Goal: Information Seeking & Learning: Learn about a topic

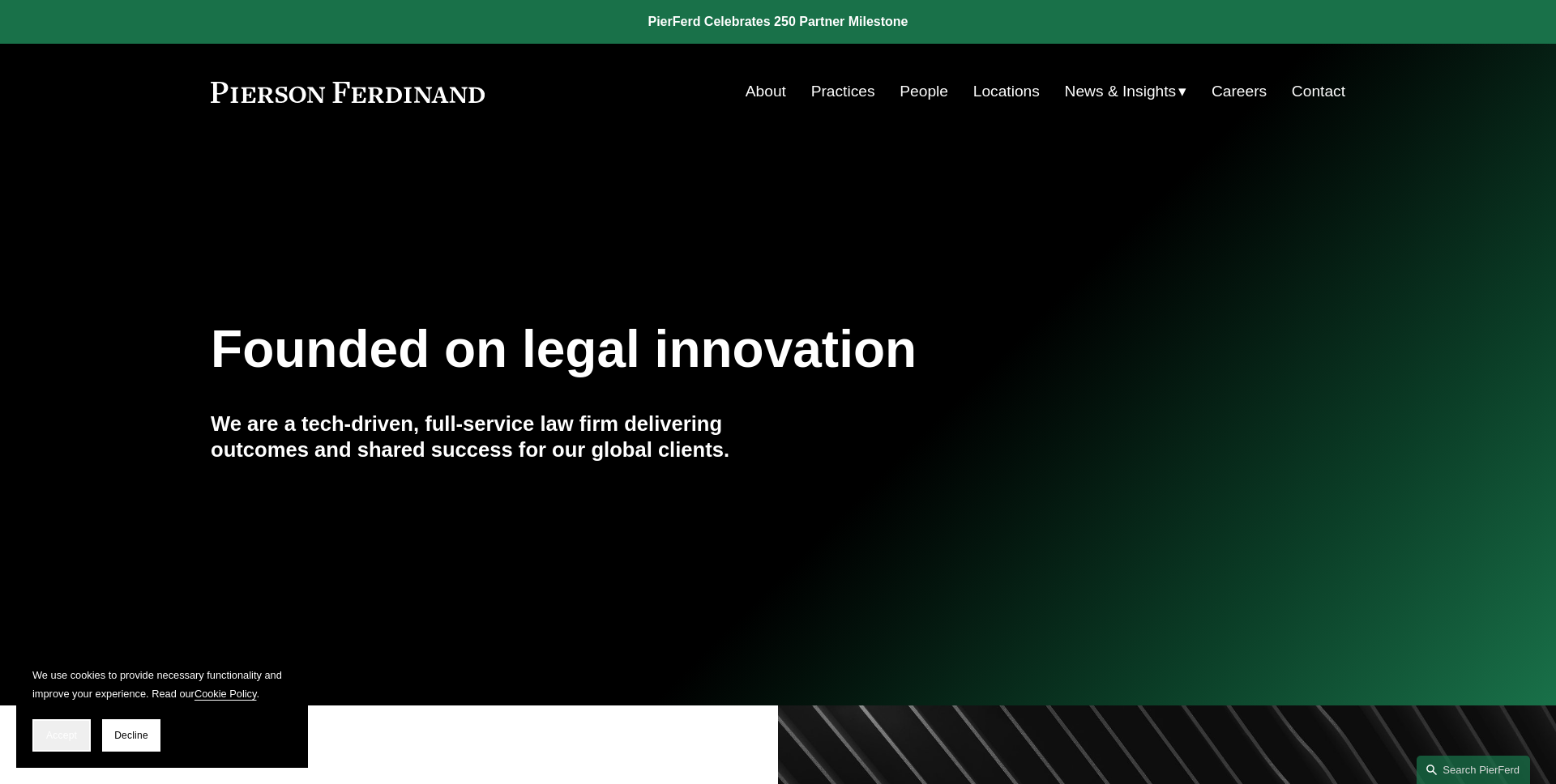
click at [57, 724] on button "Accept" at bounding box center [62, 736] width 59 height 33
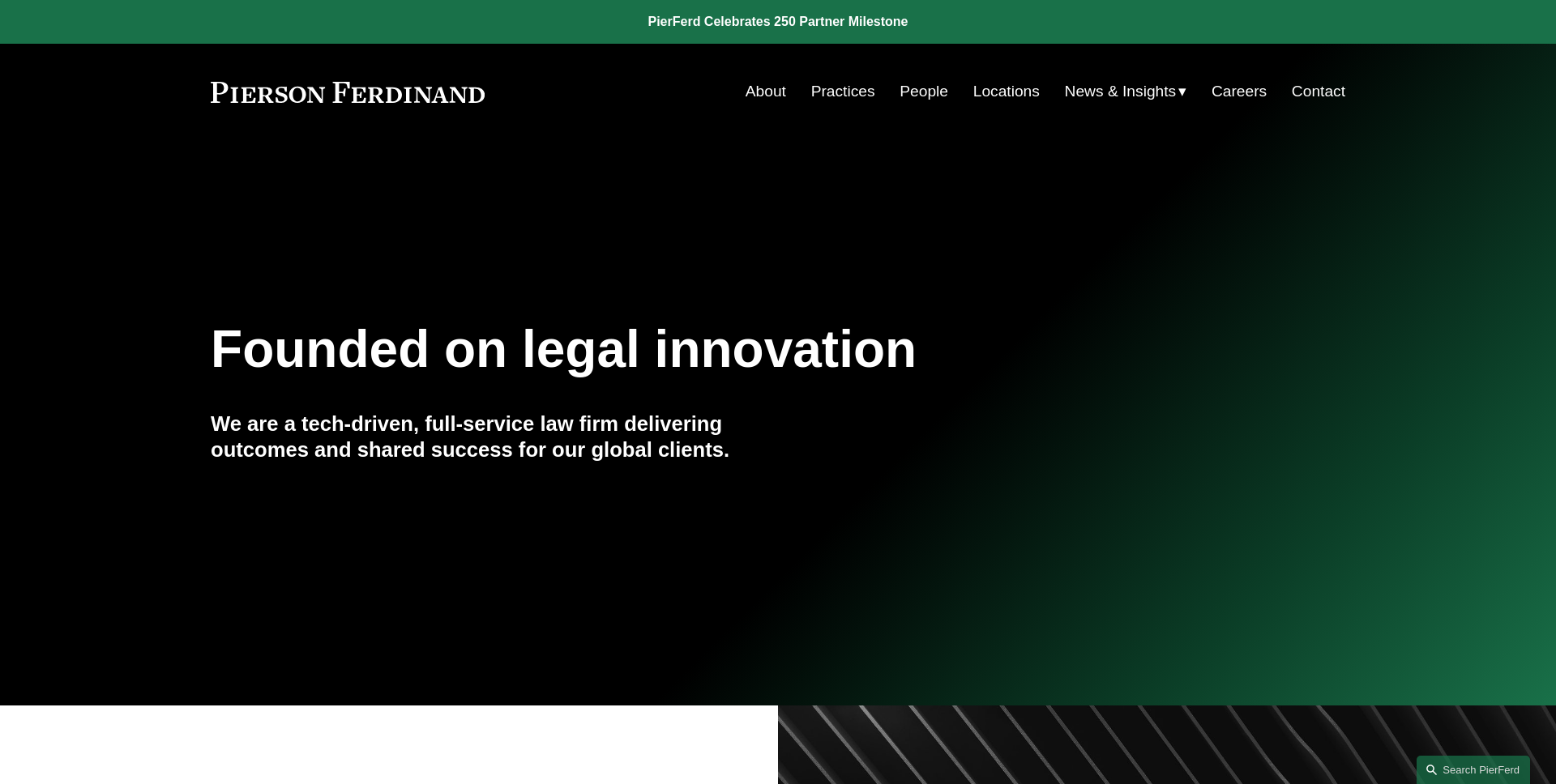
click at [0, 0] on span "News" at bounding box center [0, 0] width 0 height 0
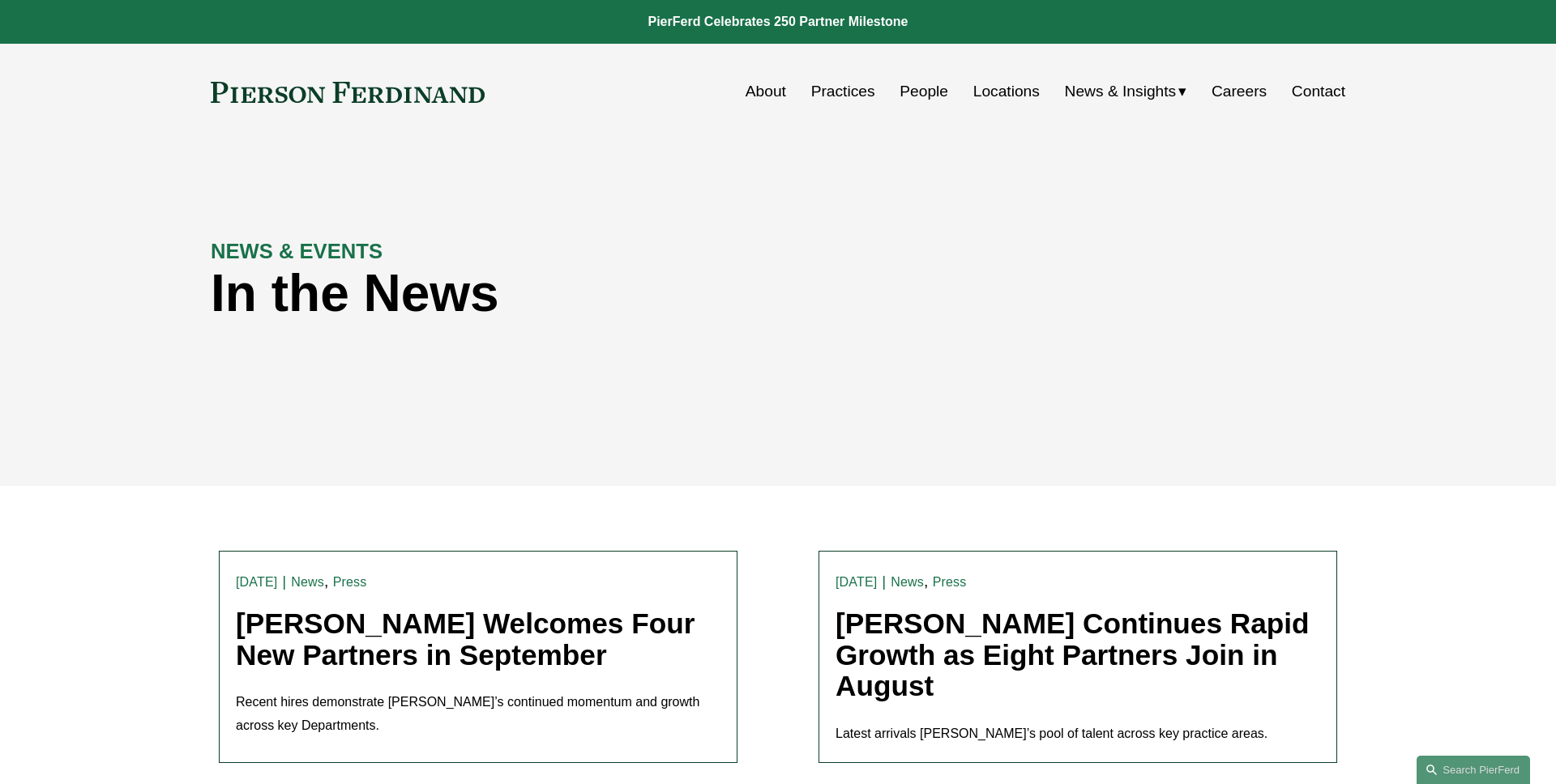
click at [349, 458] on div "NEWS & EVENTS In the News" at bounding box center [778, 313] width 1556 height 346
click at [80, 208] on div "NEWS & EVENTS In the News" at bounding box center [778, 313] width 1556 height 243
click at [99, 268] on div "NEWS & EVENTS In the News" at bounding box center [778, 313] width 1556 height 243
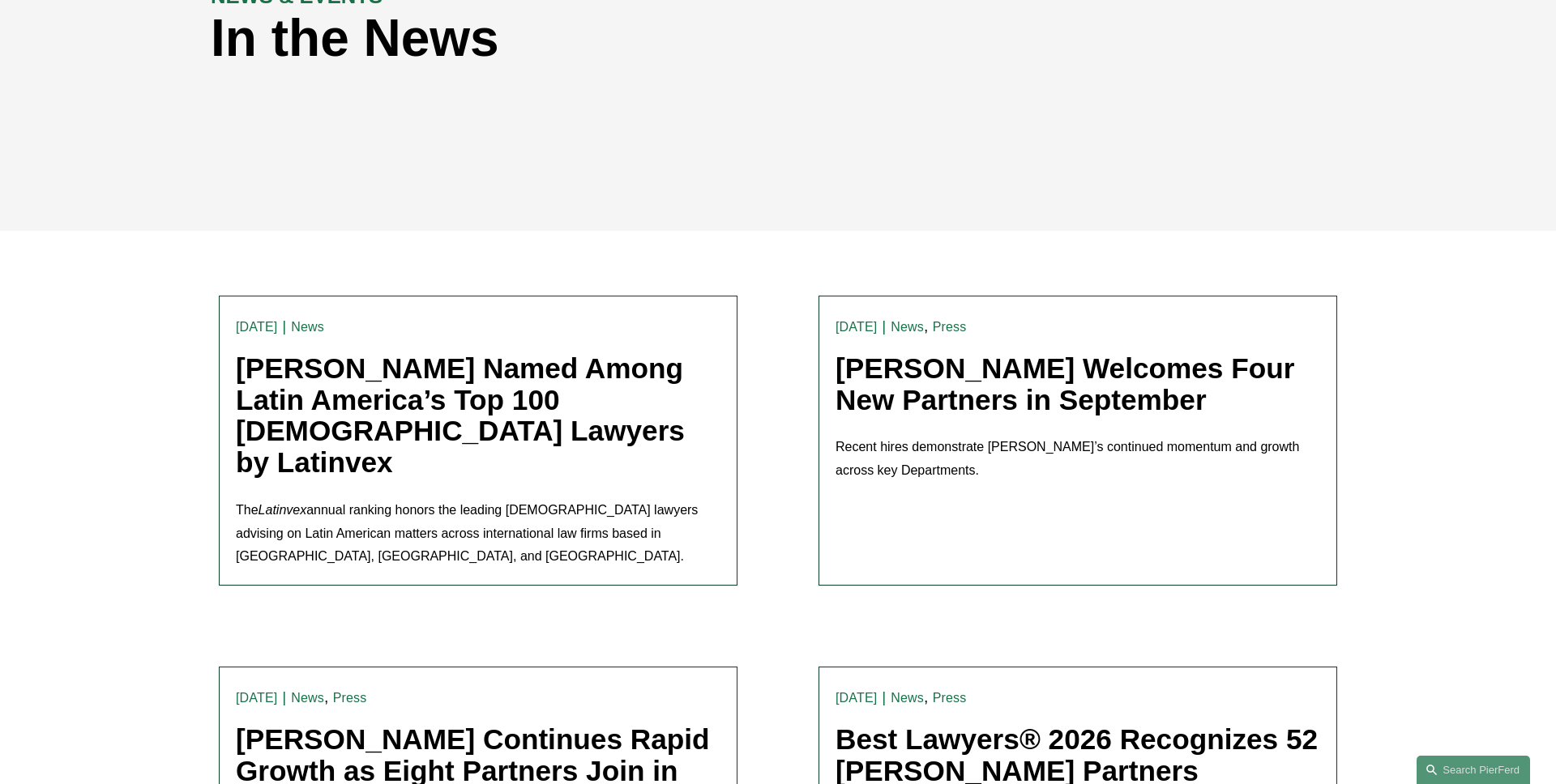
scroll to position [277, 0]
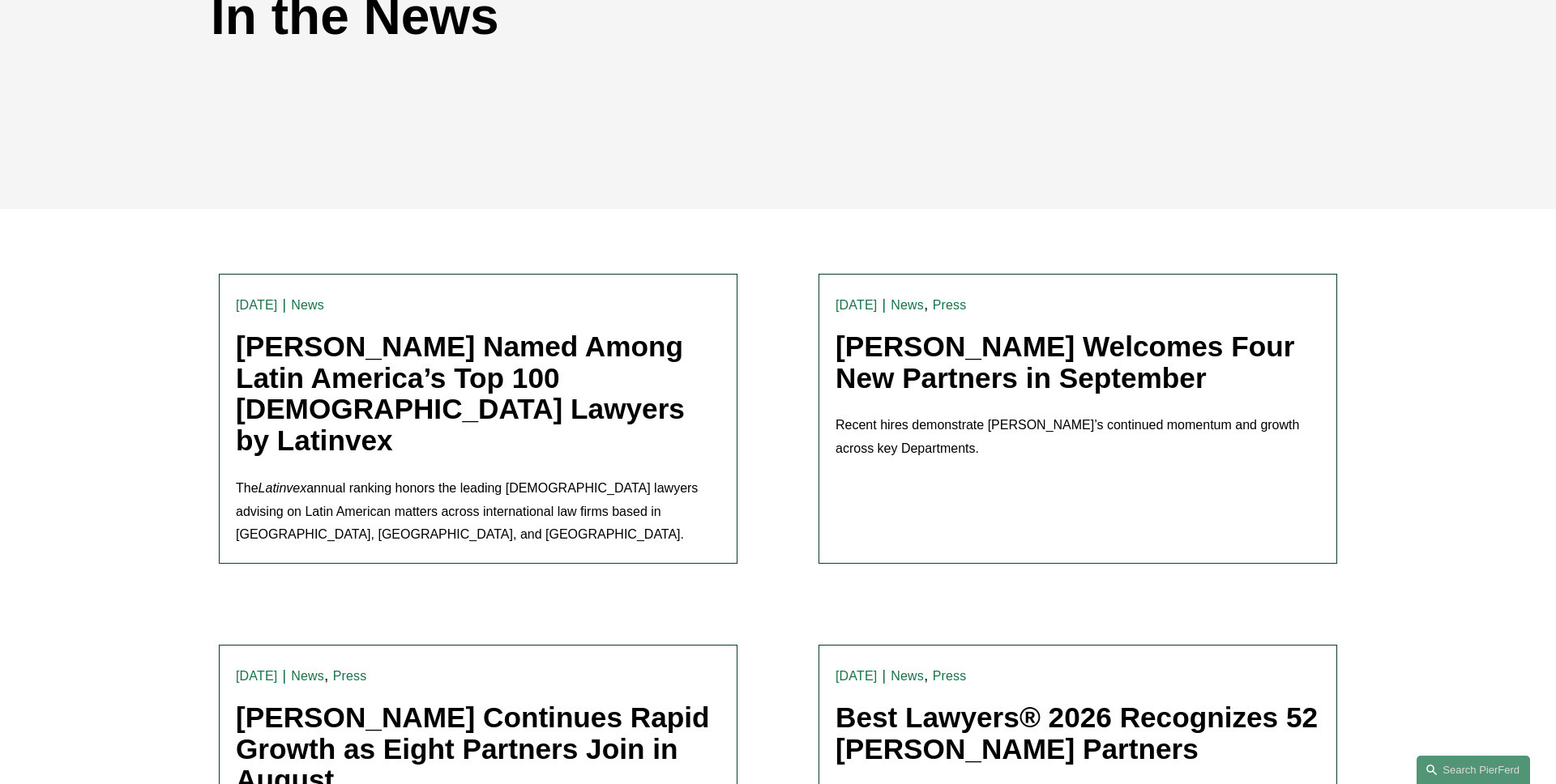
click at [385, 384] on link "Yine Rodríguez Pérez Named Among Latin America’s Top 100 Female Lawyers by Lati…" at bounding box center [460, 393] width 449 height 125
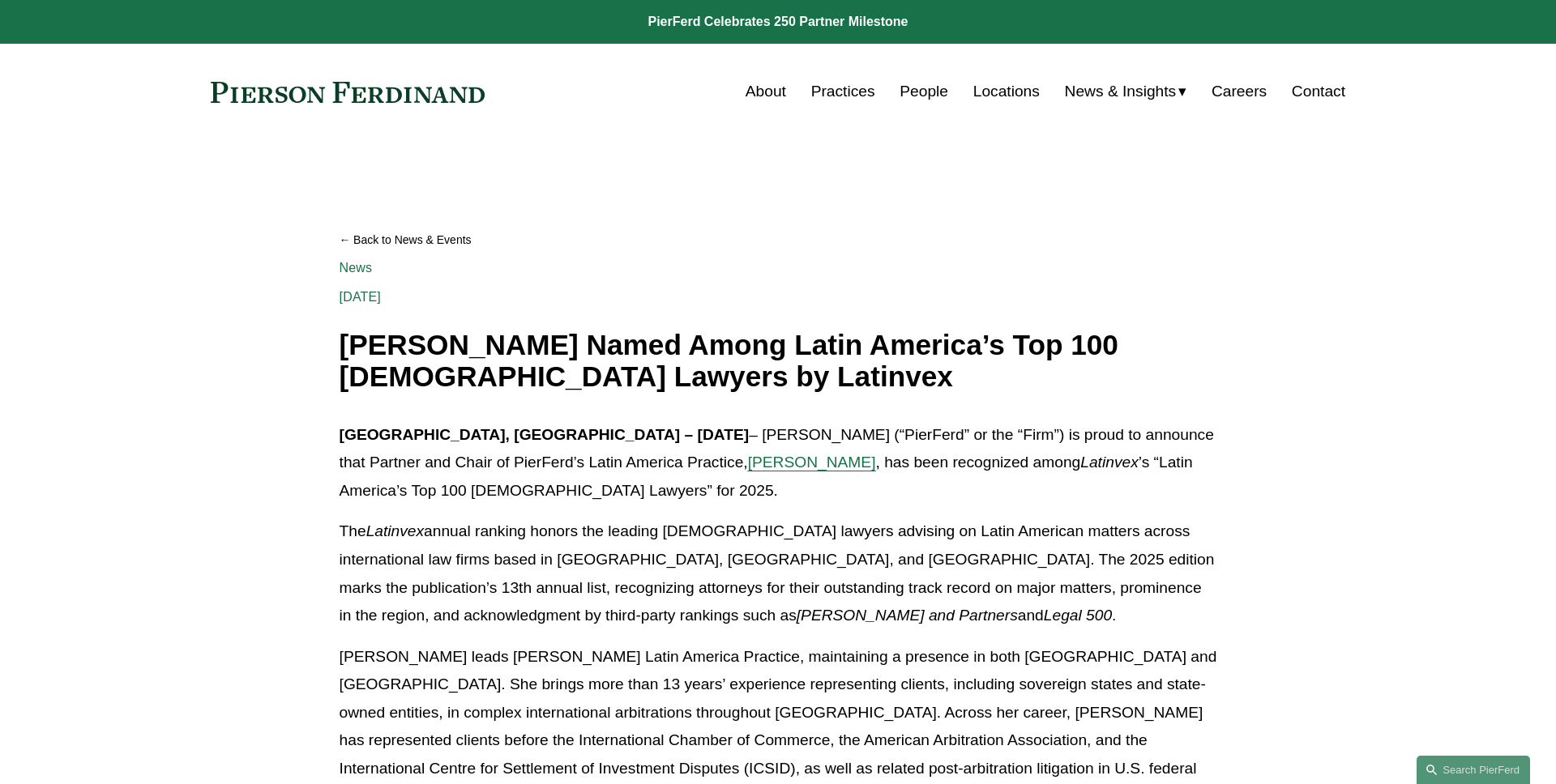
click at [748, 465] on span "[PERSON_NAME]" at bounding box center [812, 462] width 128 height 17
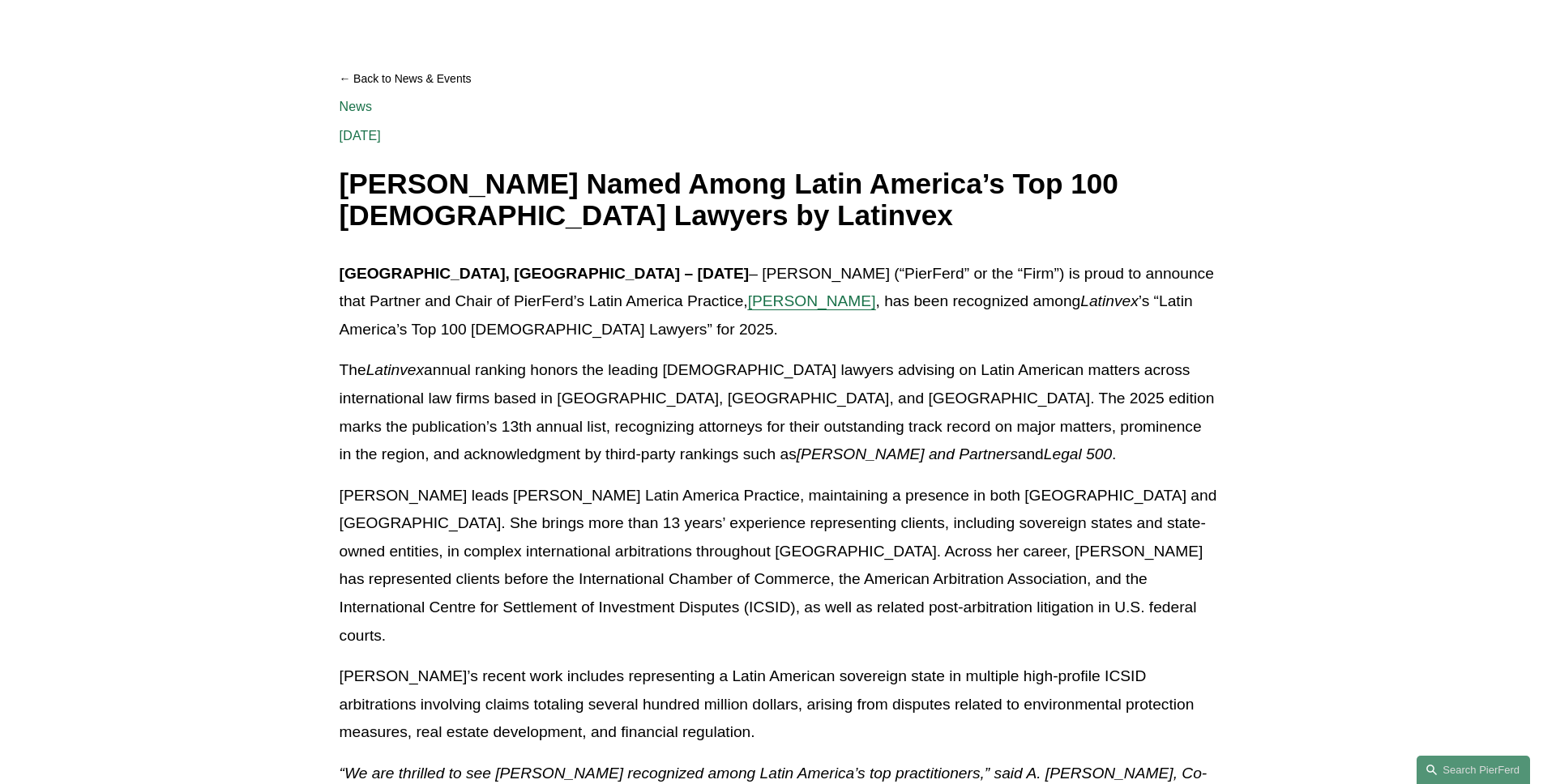
scroll to position [81, 0]
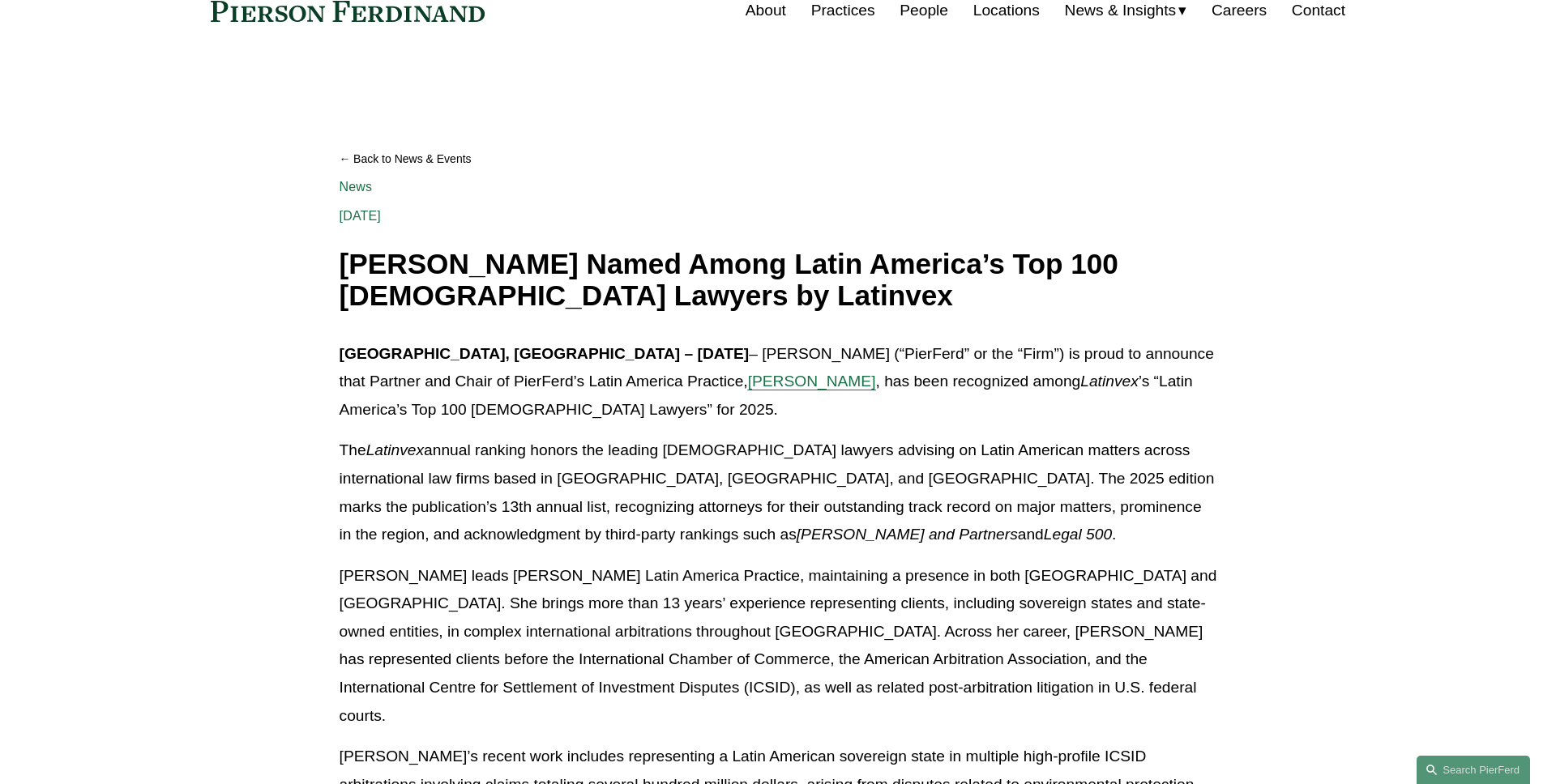
click at [219, 257] on article "Back to News & Events Yine Rodríguez Pérez Named Among Latin America’s Top 100 …" at bounding box center [778, 588] width 1556 height 1059
click at [748, 385] on span "[PERSON_NAME]" at bounding box center [812, 381] width 128 height 17
click at [748, 387] on span "[PERSON_NAME]" at bounding box center [812, 381] width 128 height 17
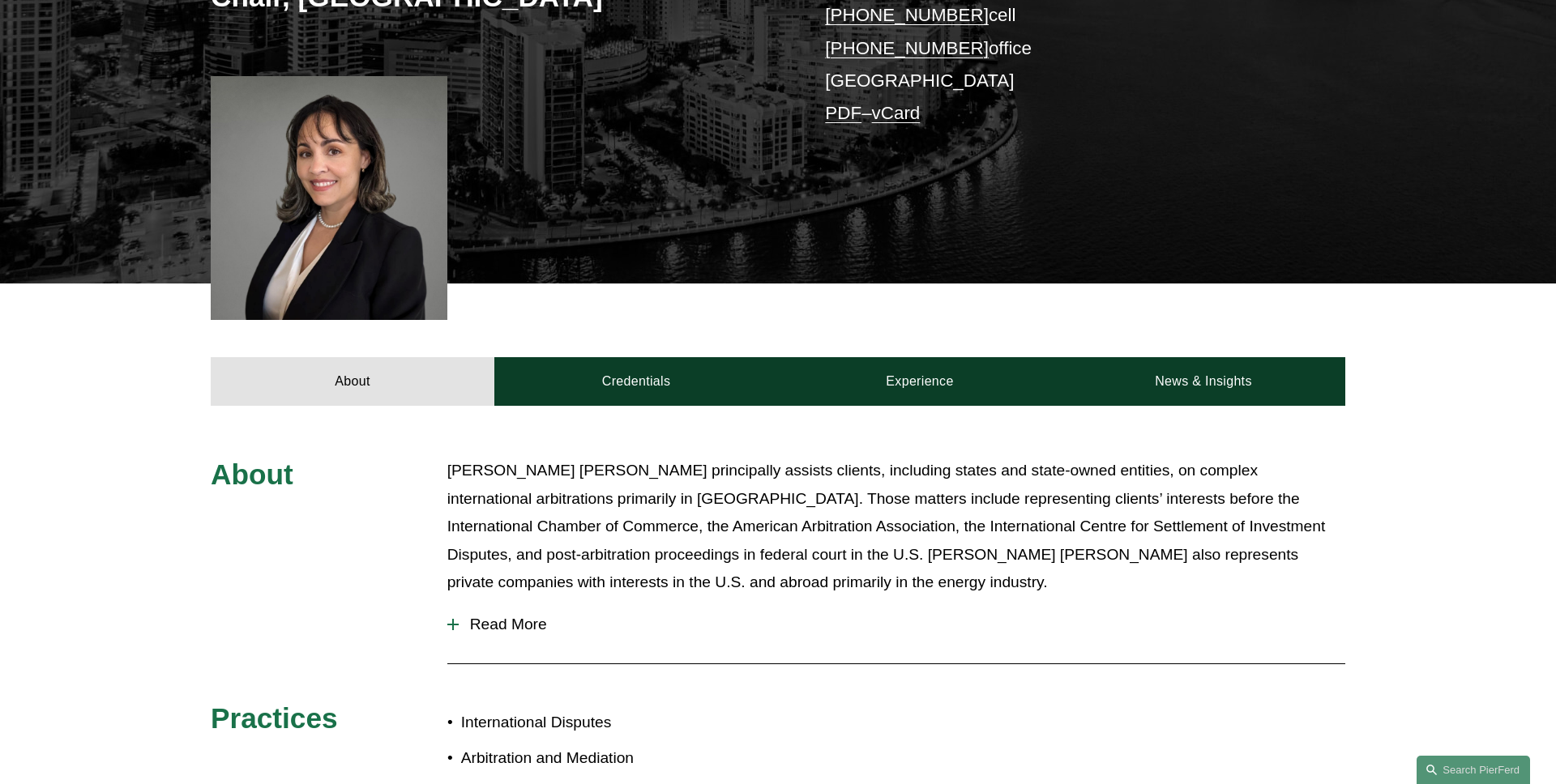
scroll to position [585, 0]
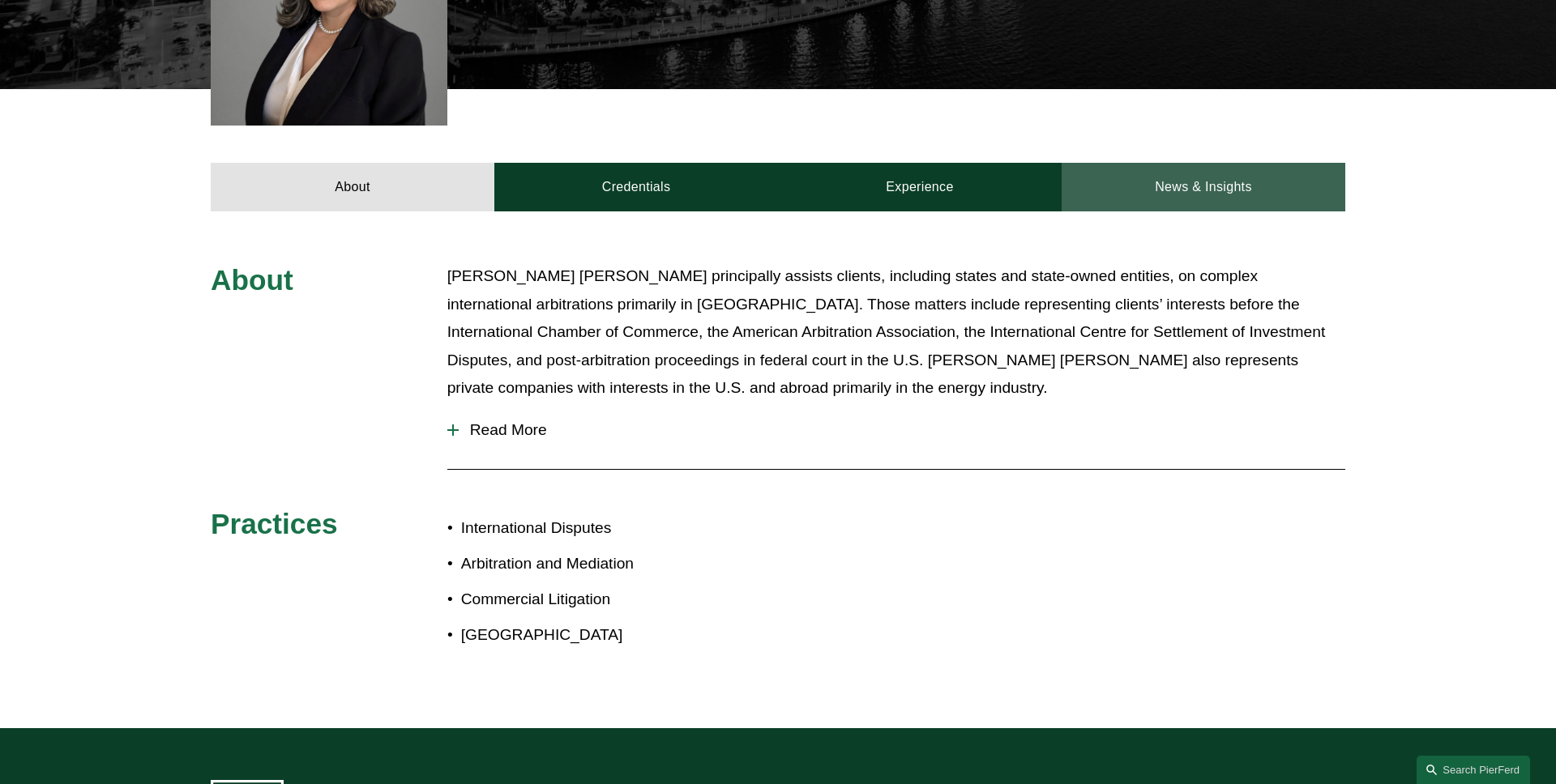
click at [1215, 186] on link "News & Insights" at bounding box center [1204, 187] width 283 height 48
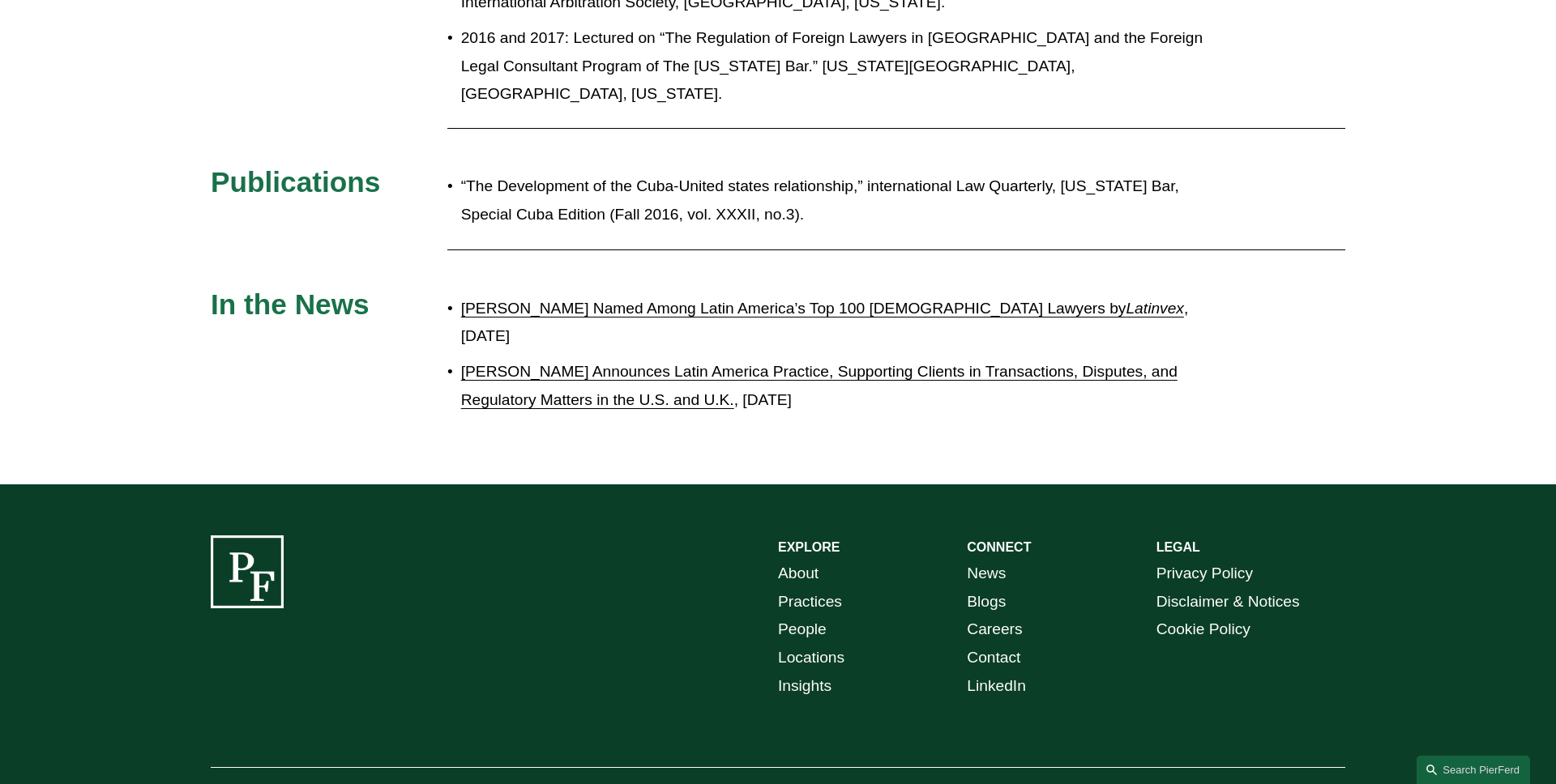
scroll to position [1535, 0]
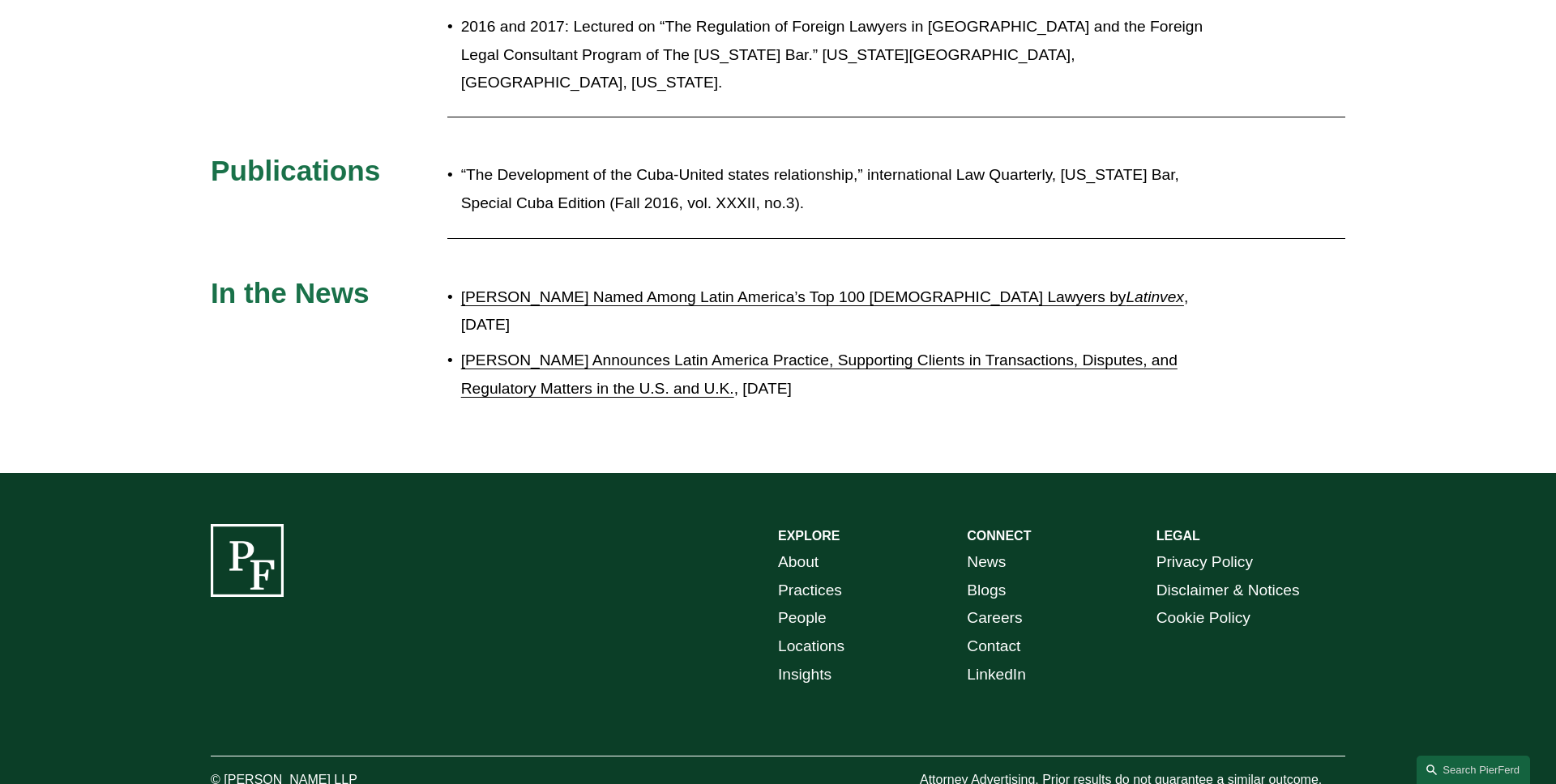
click at [790, 288] on link "Yine Rodríguez Pérez Named Among Latin America’s Top 100 Female Lawyers by Lati…" at bounding box center [822, 297] width 723 height 17
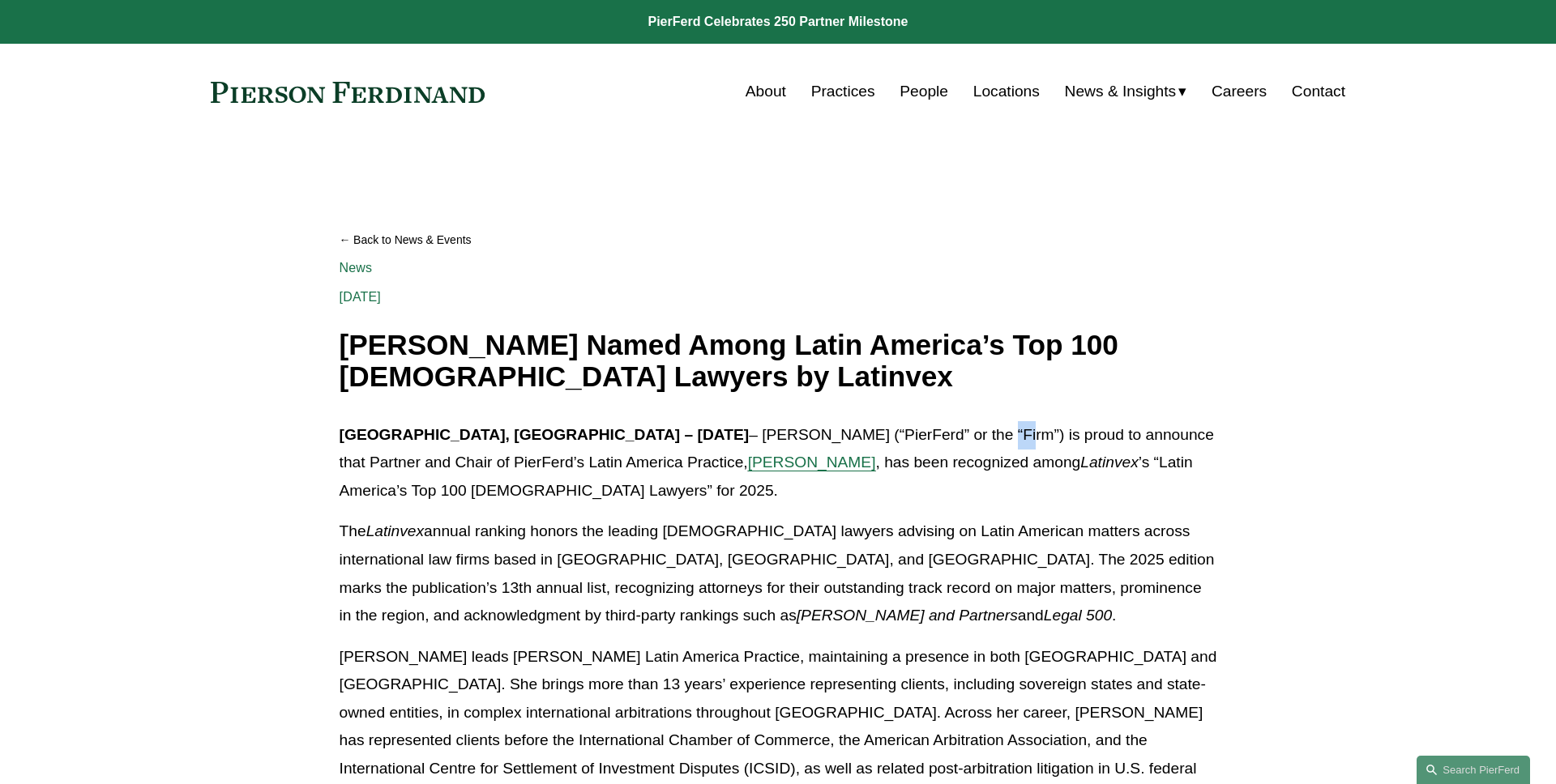
drag, startPoint x: 795, startPoint y: 437, endPoint x: 814, endPoint y: 436, distance: 19.0
click at [814, 436] on span "[GEOGRAPHIC_DATA], [GEOGRAPHIC_DATA] – [DATE] – [PERSON_NAME] (“PierFerd” or th…" at bounding box center [779, 448] width 880 height 46
drag, startPoint x: 804, startPoint y: 437, endPoint x: 799, endPoint y: 444, distance: 8.6
click at [799, 444] on p "[GEOGRAPHIC_DATA], [GEOGRAPHIC_DATA] – [DATE] – [PERSON_NAME] (“PierFerd” or th…" at bounding box center [778, 464] width 878 height 85
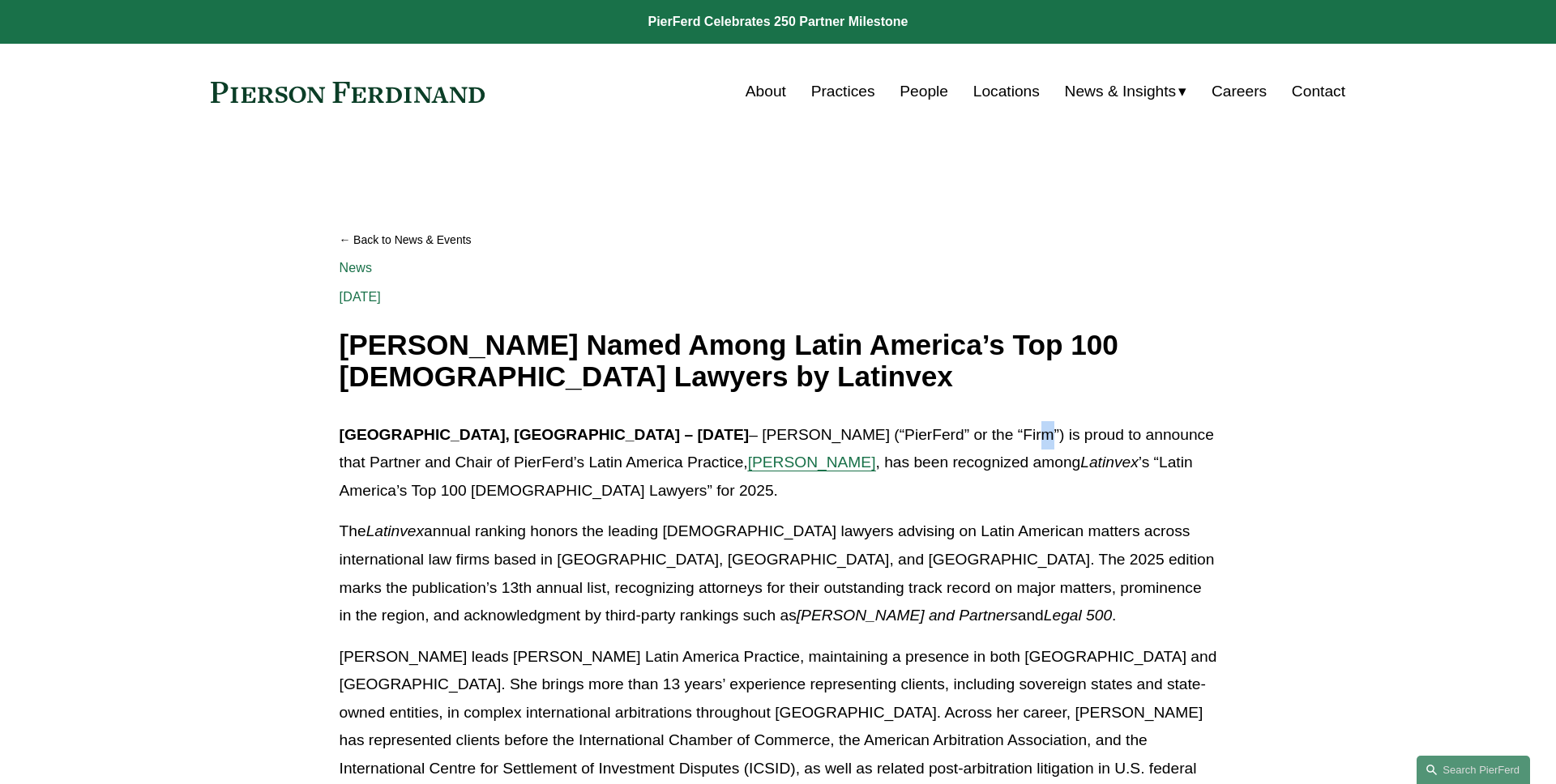
click at [823, 439] on span "[GEOGRAPHIC_DATA], [GEOGRAPHIC_DATA] – [DATE] – [PERSON_NAME] (“PierFerd” or th…" at bounding box center [779, 448] width 880 height 46
click at [953, 388] on h1 "[PERSON_NAME] Named Among Latin America’s Top 100 [DEMOGRAPHIC_DATA] Lawyers by…" at bounding box center [778, 361] width 878 height 62
